Goal: Navigation & Orientation: Find specific page/section

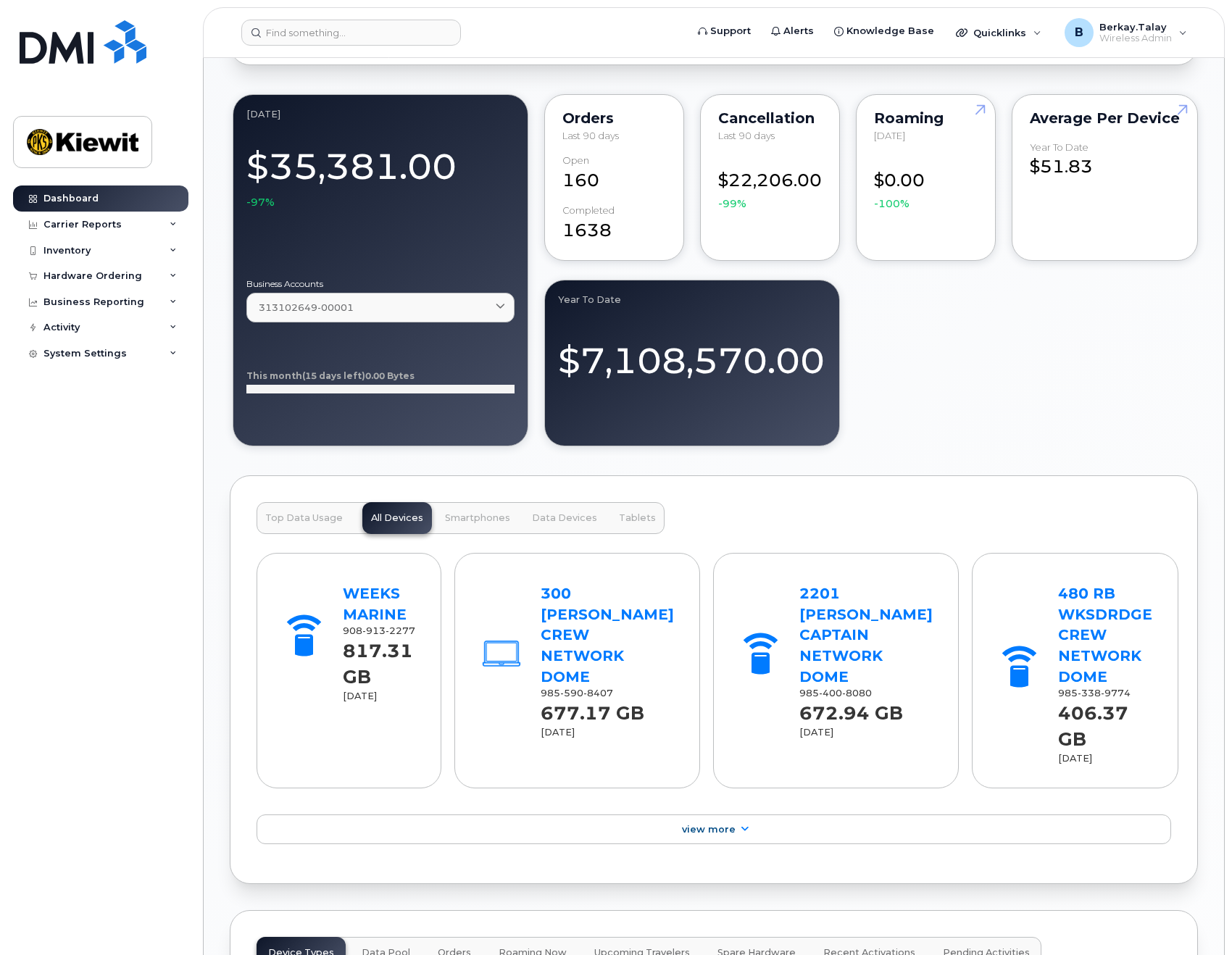
scroll to position [942, 0]
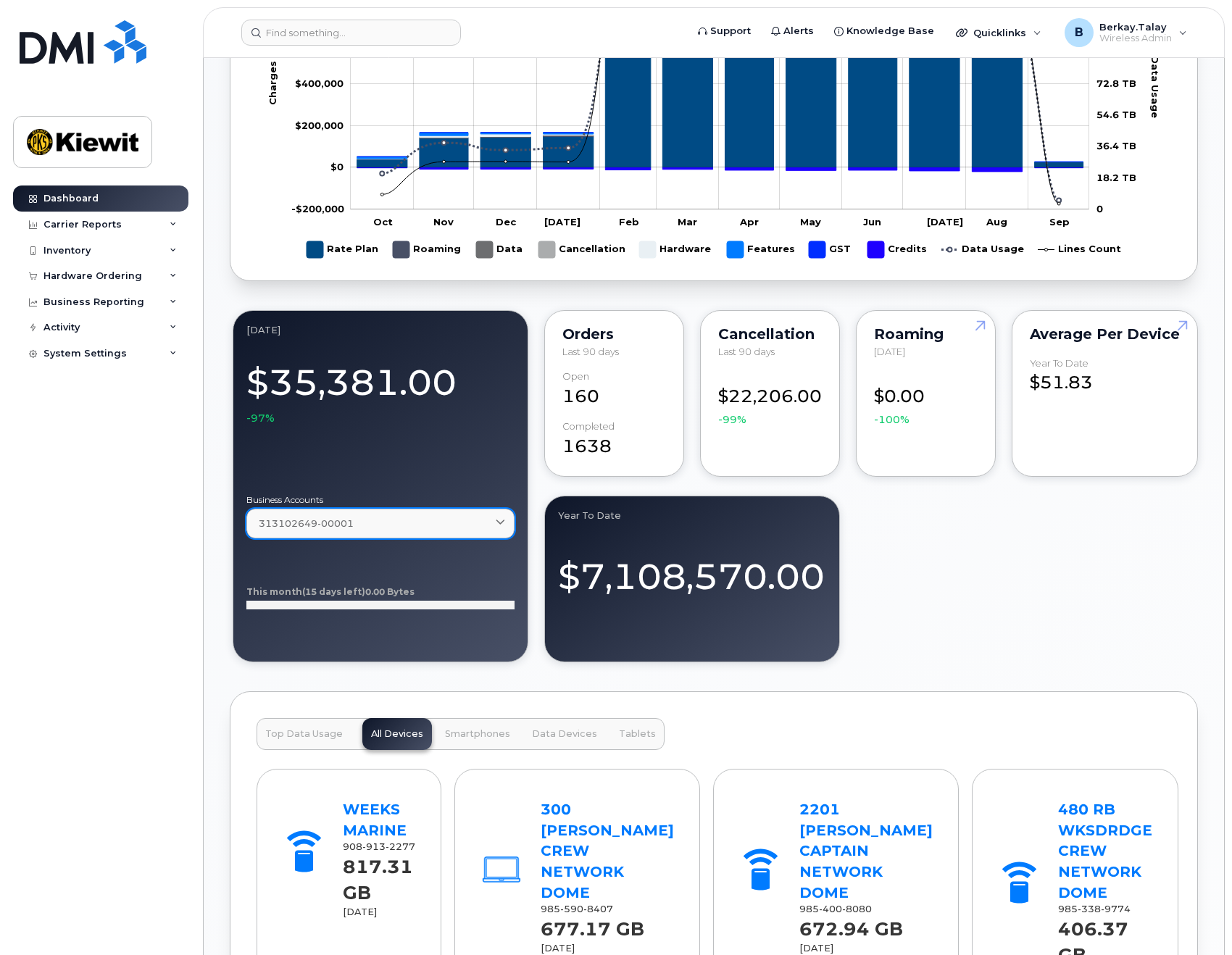
click at [390, 535] on link "313102649-00001" at bounding box center [380, 523] width 268 height 29
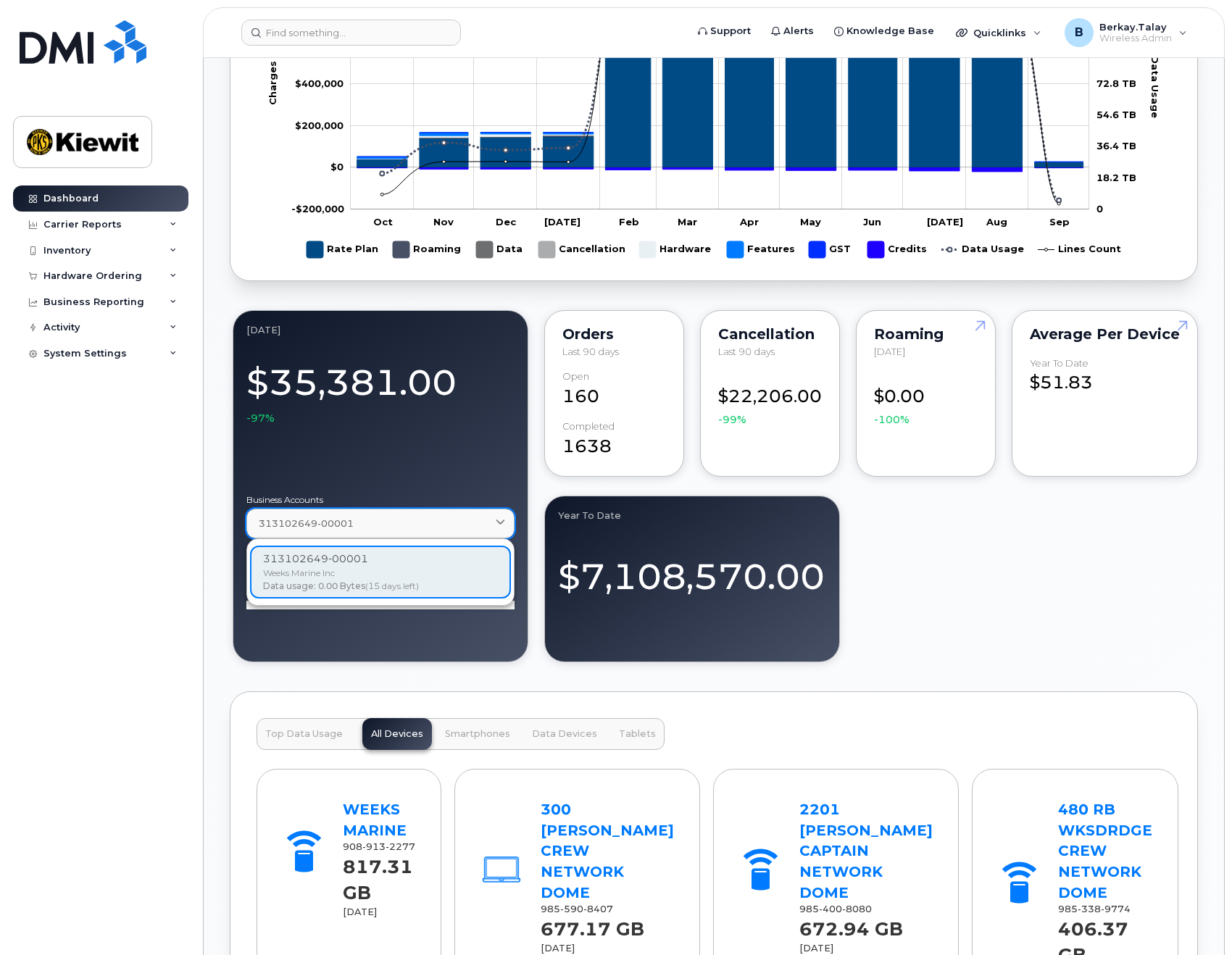
click at [393, 530] on link "313102649-00001" at bounding box center [380, 523] width 268 height 29
click at [958, 572] on div "September 2025 $35,381.00 -97% Business Accounts 313102649-00001 313102649-0000…" at bounding box center [714, 486] width 968 height 358
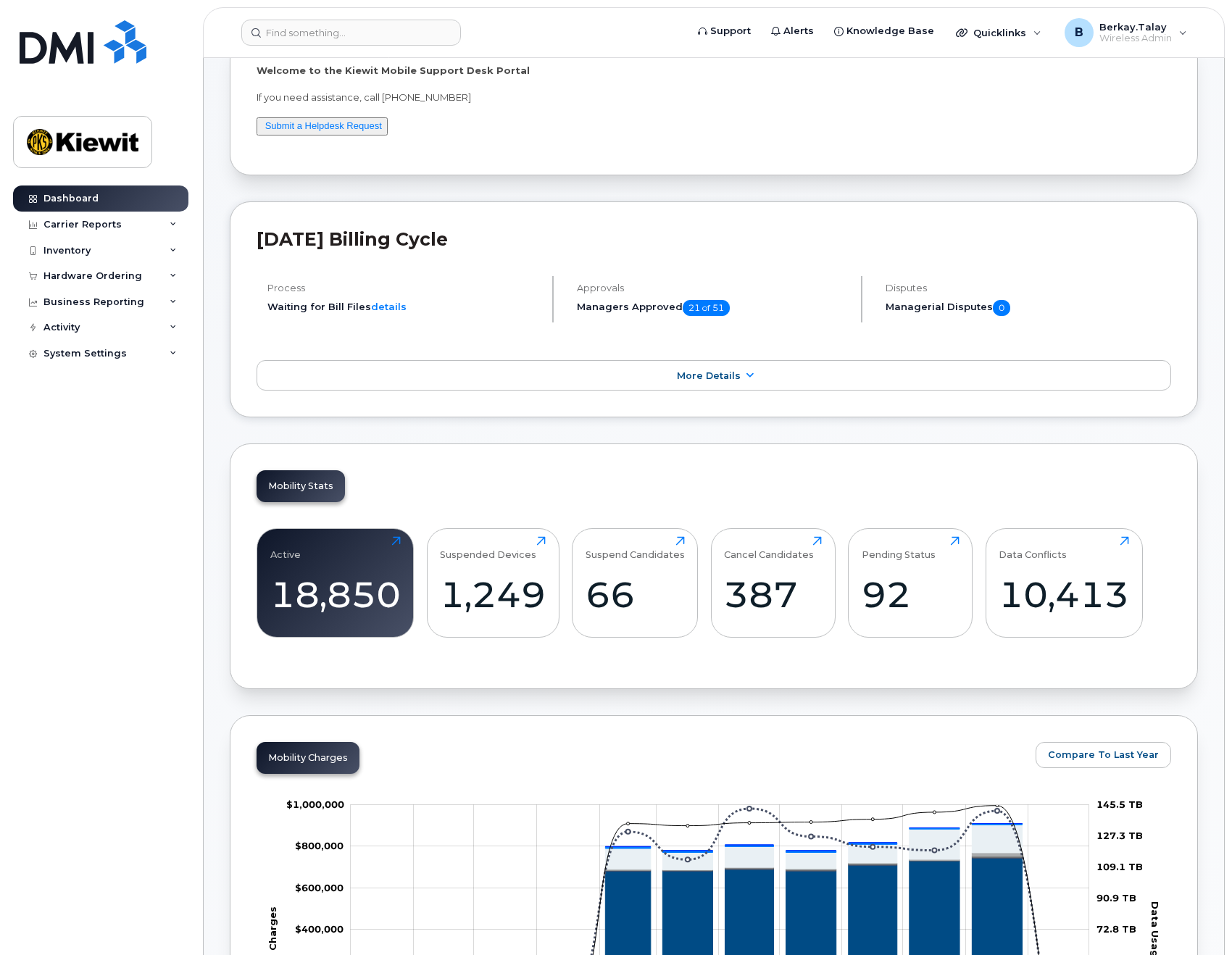
scroll to position [73, 0]
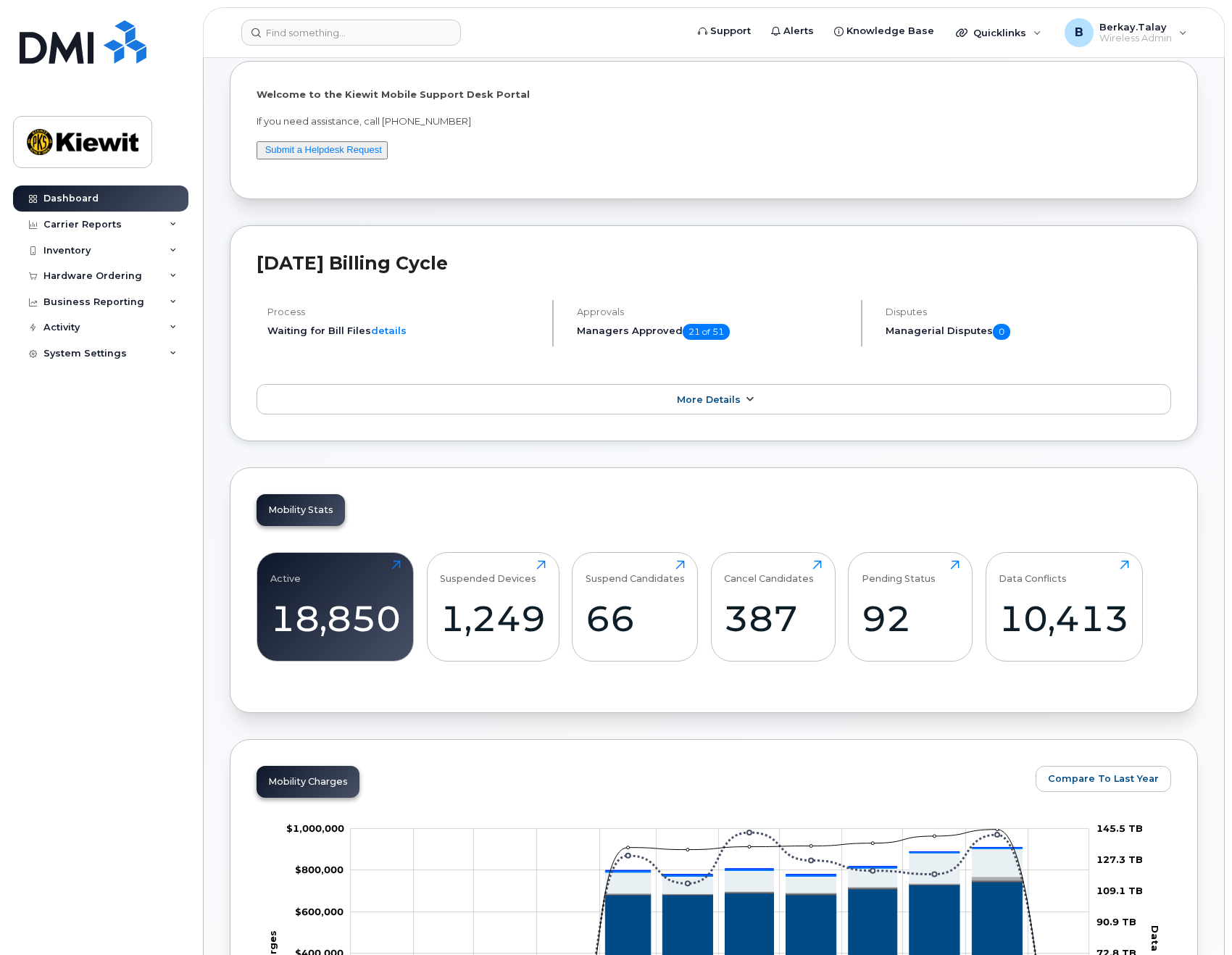
click at [685, 399] on span "More Details" at bounding box center [708, 399] width 63 height 11
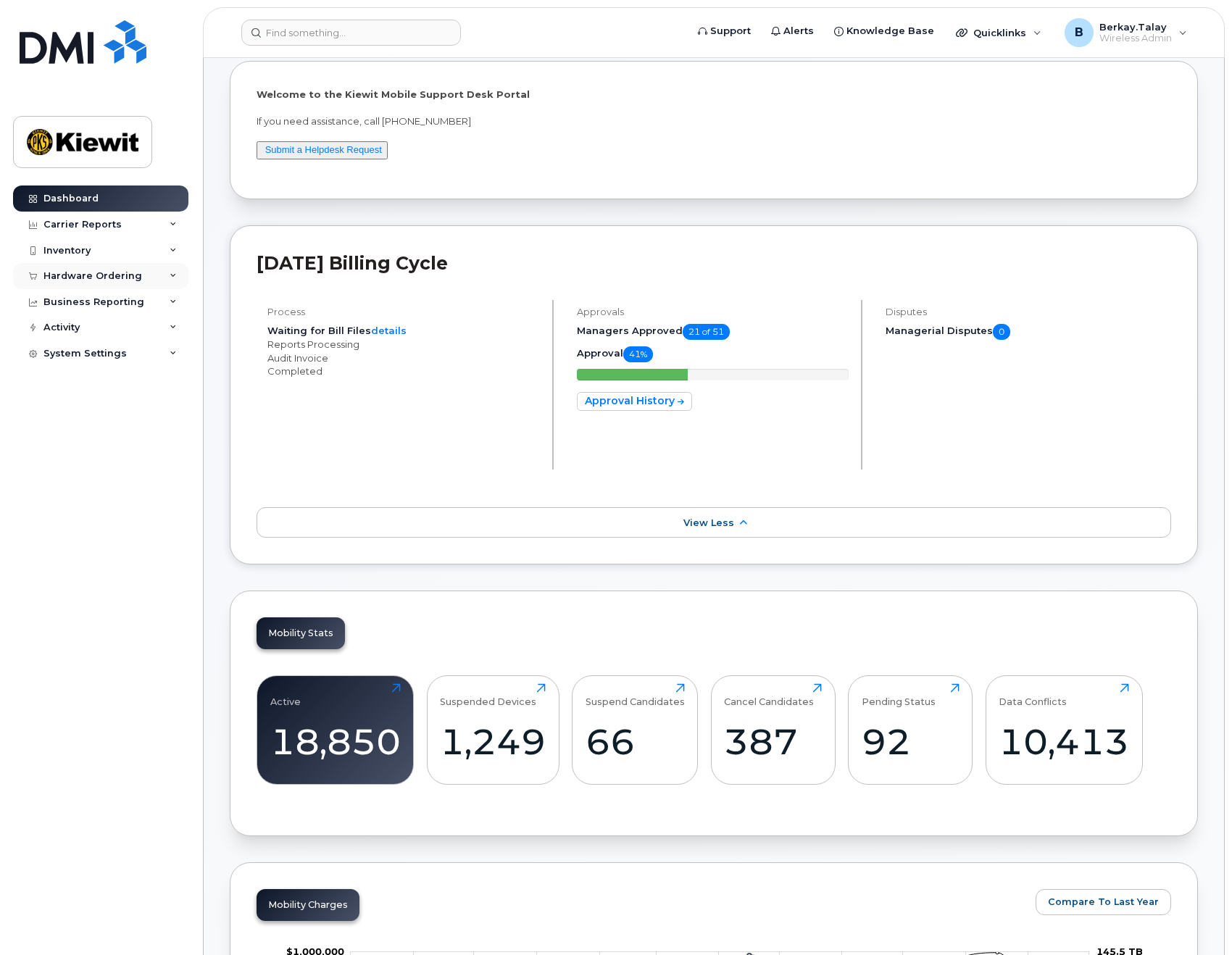
click at [172, 274] on icon at bounding box center [174, 276] width 7 height 7
click at [173, 355] on icon at bounding box center [174, 357] width 7 height 7
click at [174, 493] on icon at bounding box center [174, 494] width 7 height 7
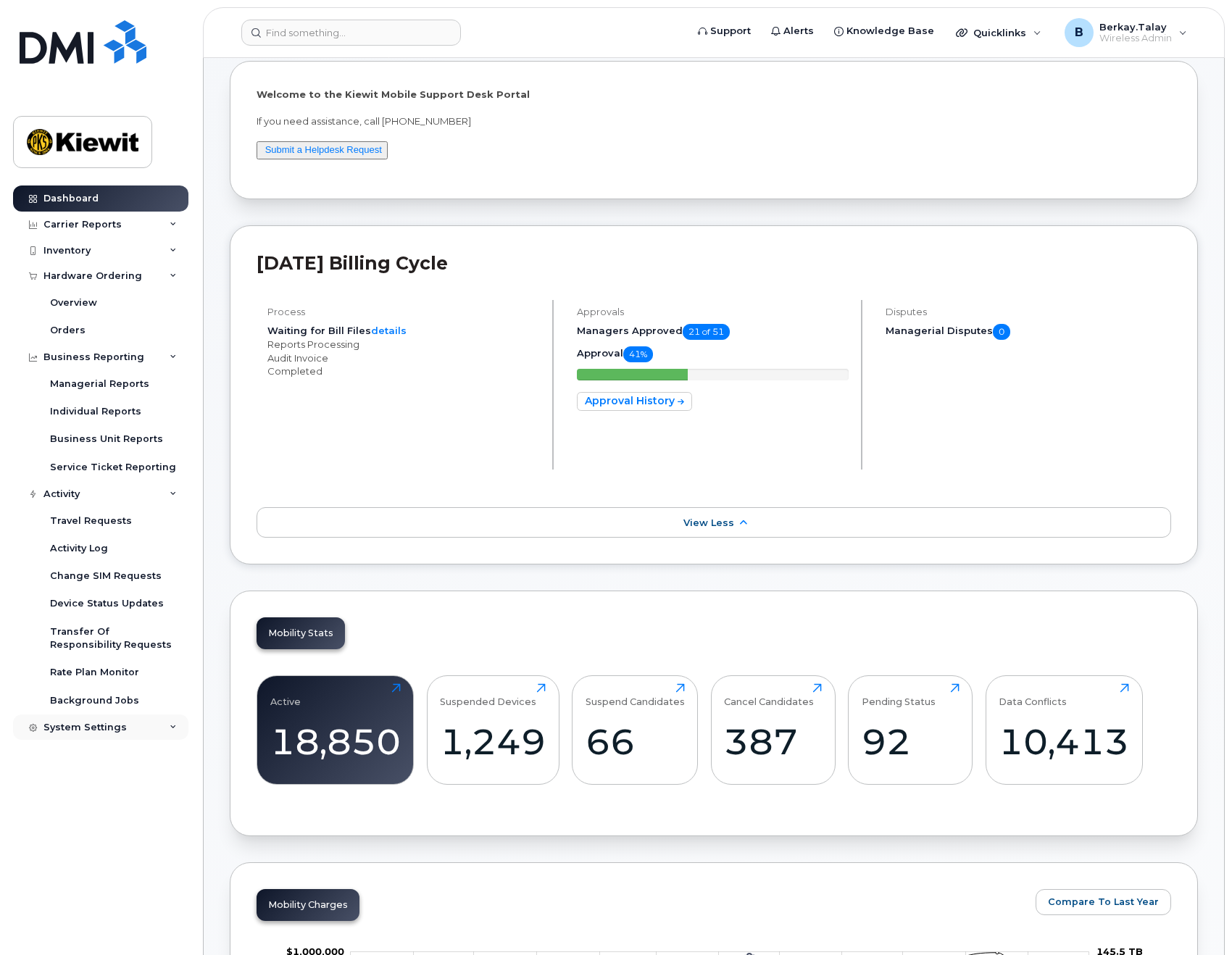
click at [177, 727] on div "System Settings" at bounding box center [100, 727] width 175 height 26
click at [77, 773] on link "Contacts" at bounding box center [113, 781] width 150 height 28
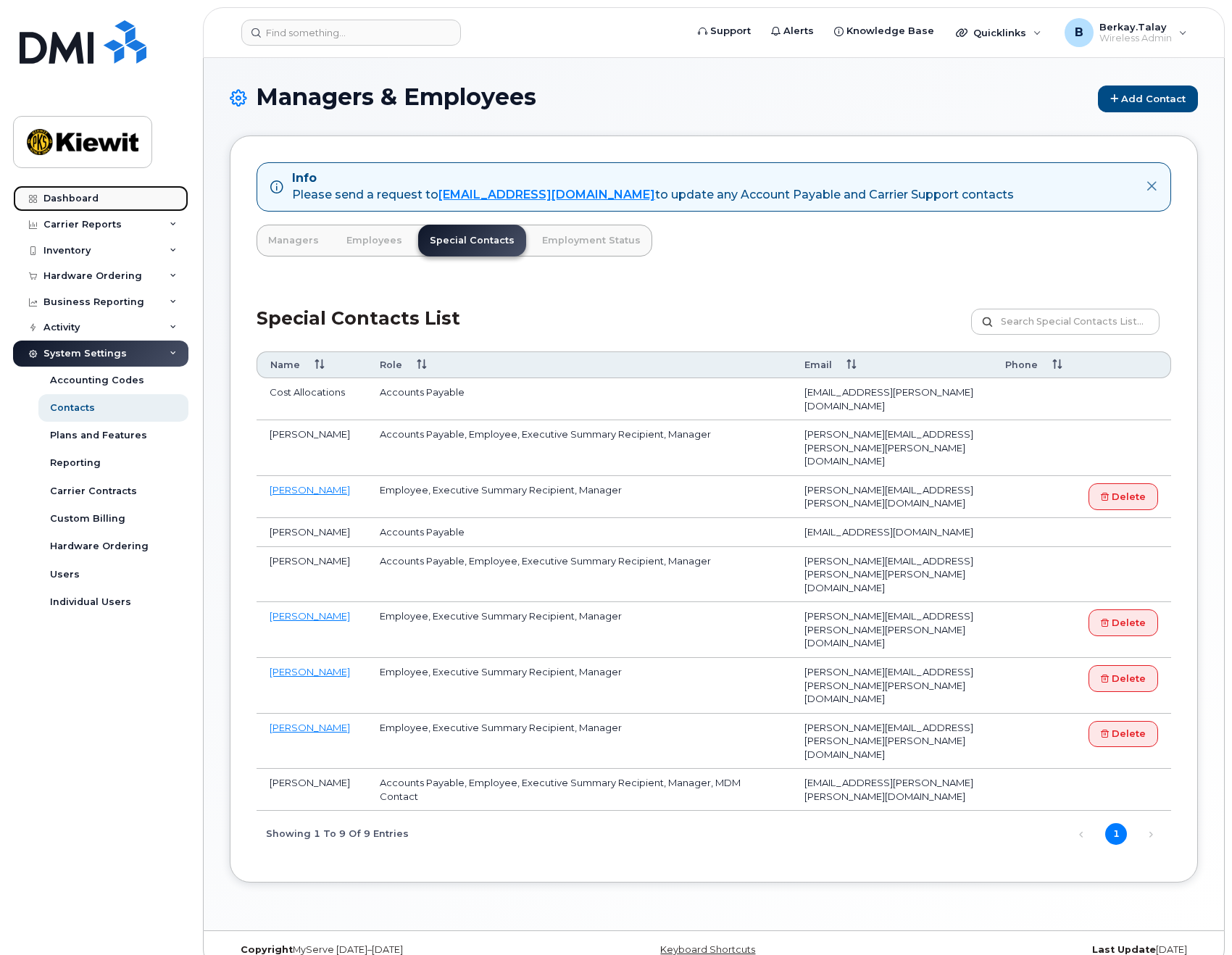
click at [98, 197] on link "Dashboard" at bounding box center [100, 198] width 175 height 26
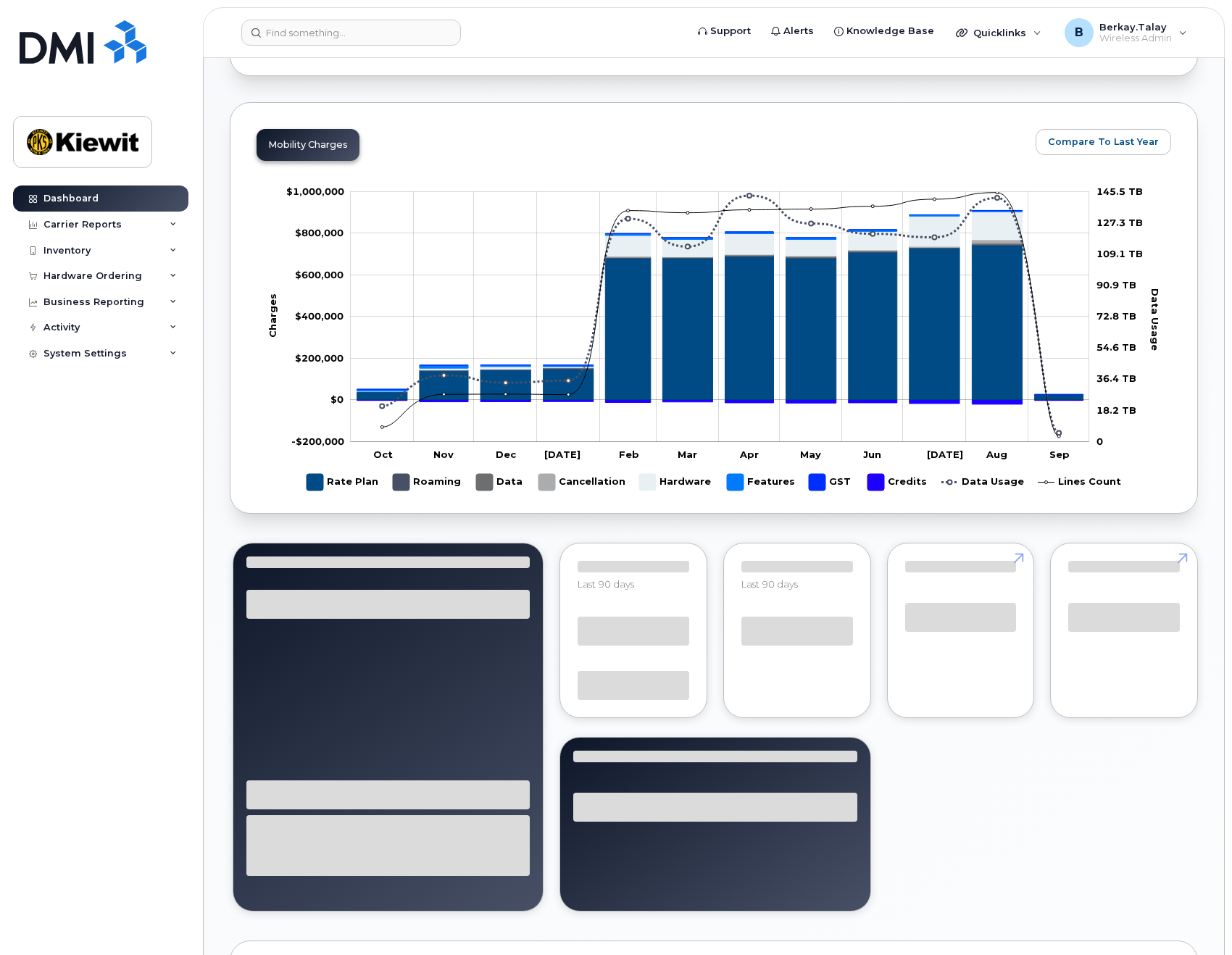
scroll to position [362, 0]
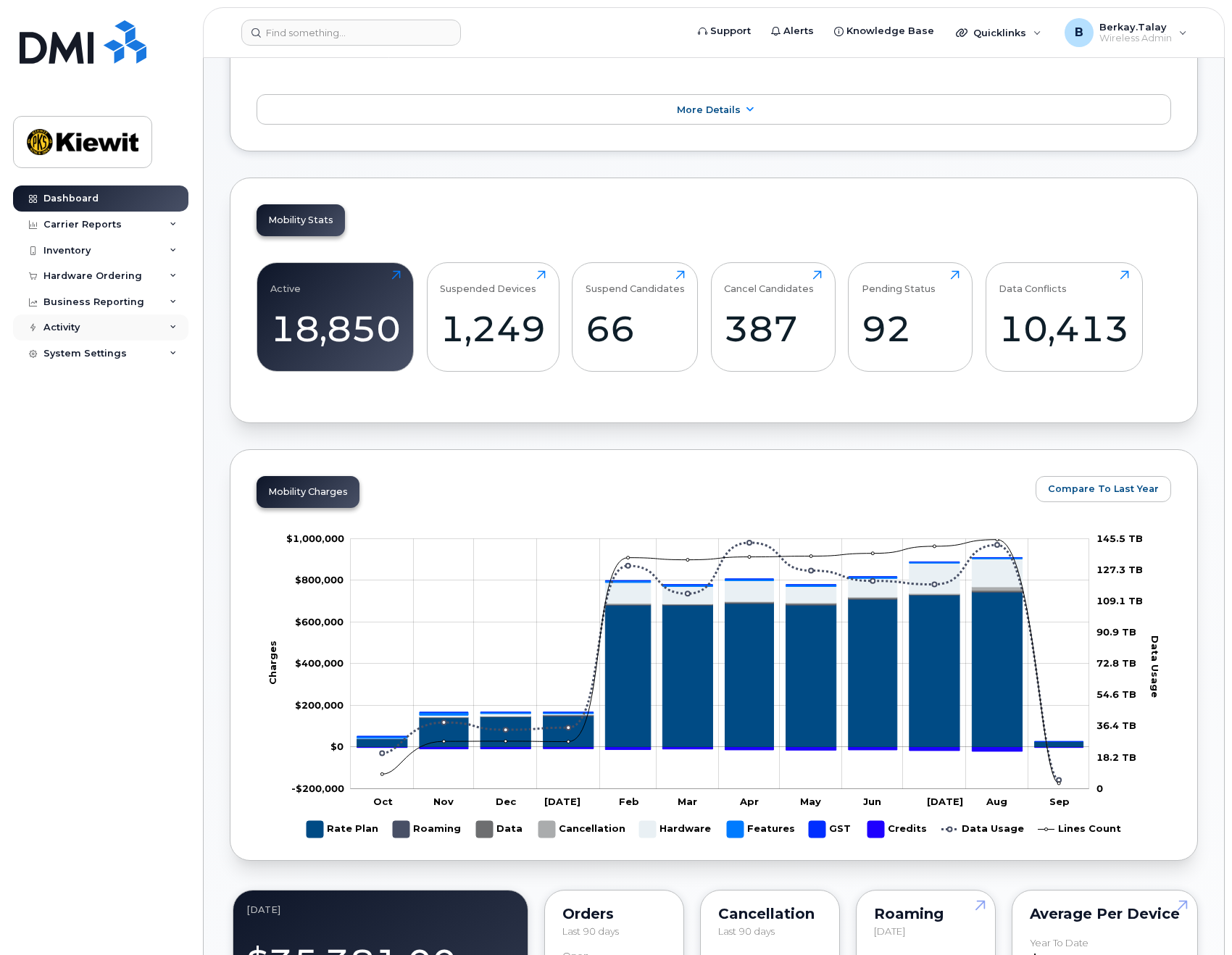
click at [172, 324] on icon at bounding box center [174, 328] width 7 height 7
click at [173, 245] on div "Inventory" at bounding box center [100, 251] width 175 height 26
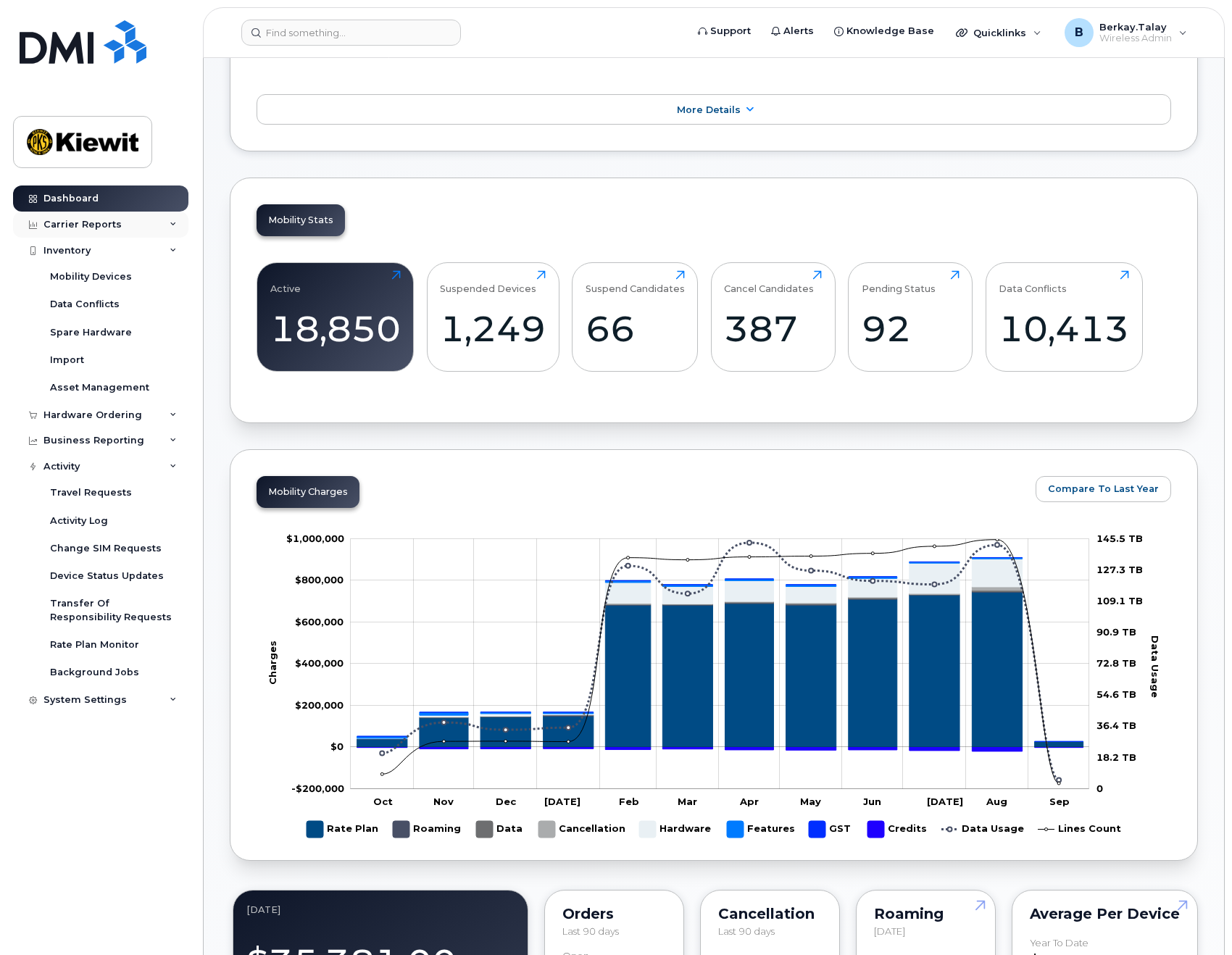
click at [175, 223] on icon at bounding box center [174, 225] width 7 height 7
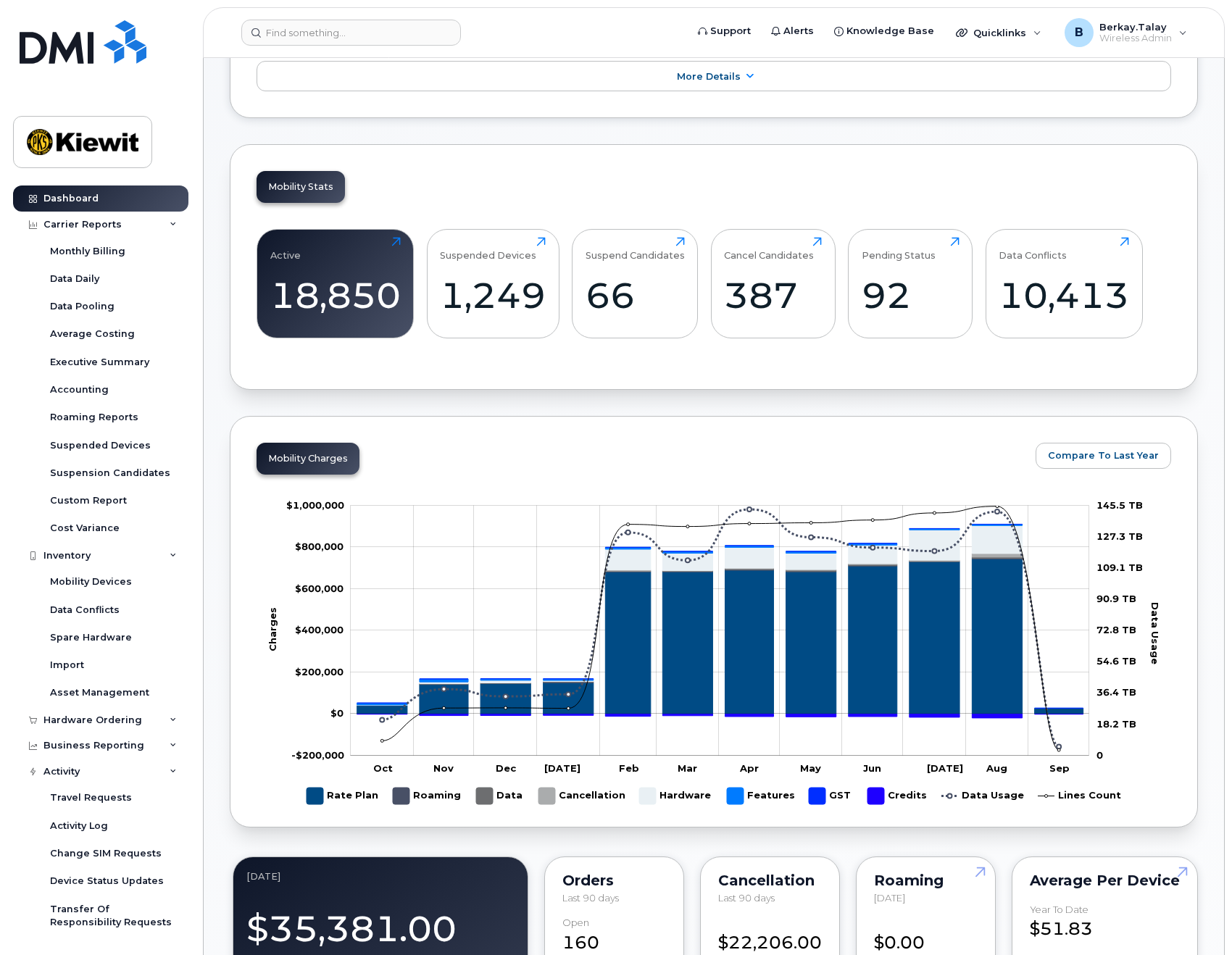
scroll to position [0, 0]
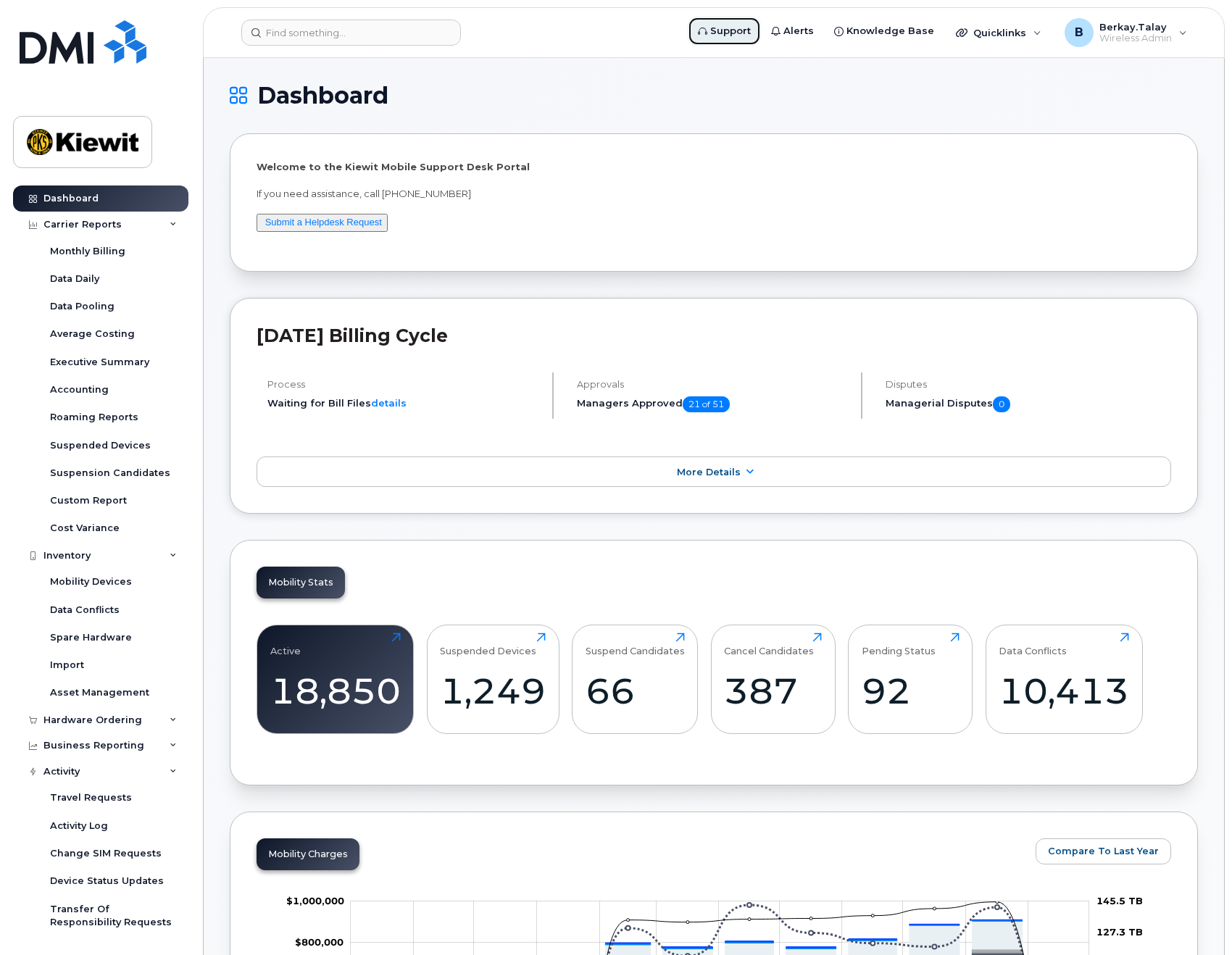
click at [740, 34] on span "Support" at bounding box center [730, 31] width 40 height 15
click at [1182, 37] on div "B Berkay.Talay Wireless Admin" at bounding box center [1125, 33] width 142 height 29
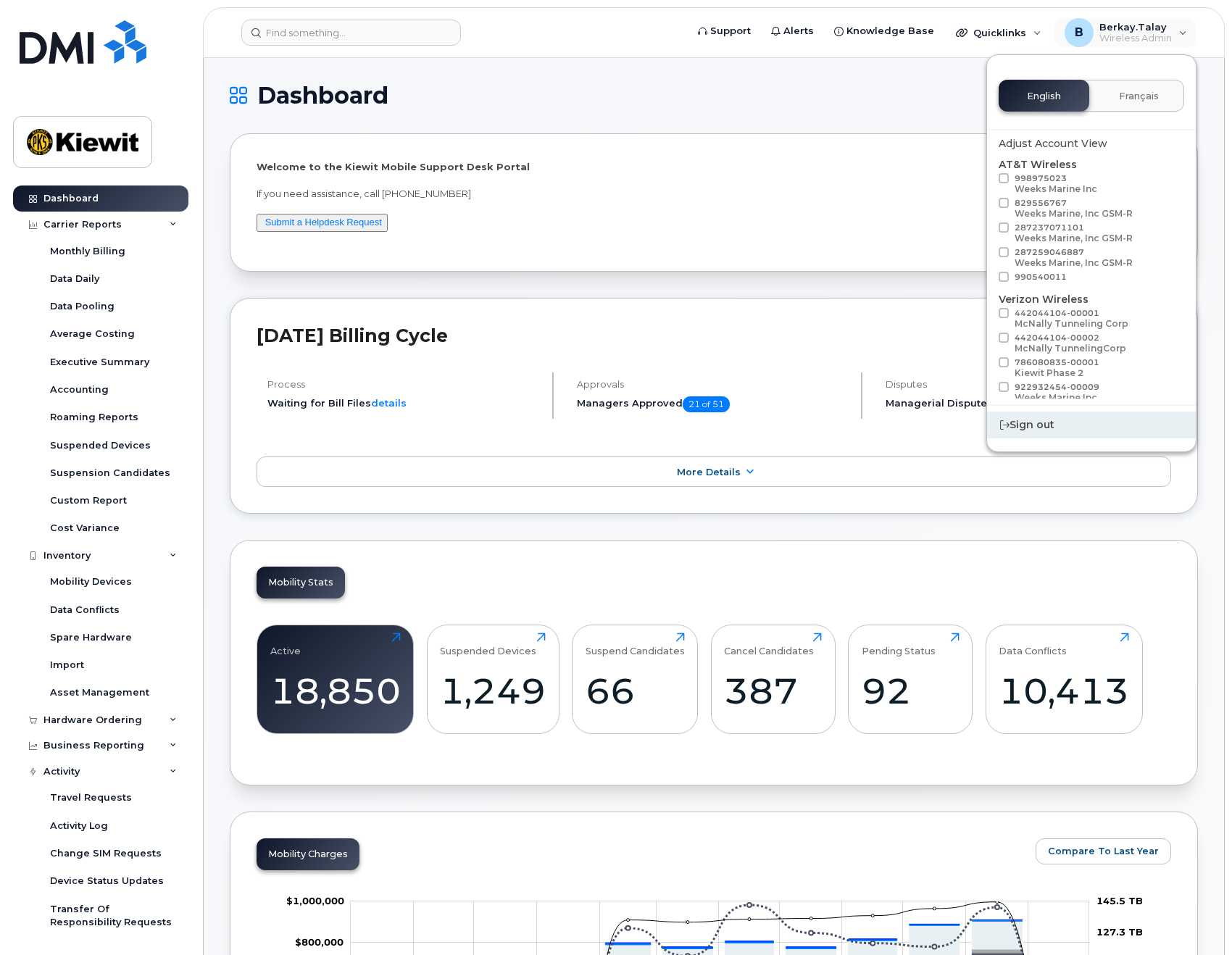
click at [1040, 432] on div "Sign out" at bounding box center [1091, 424] width 209 height 27
